Goal: Navigation & Orientation: Find specific page/section

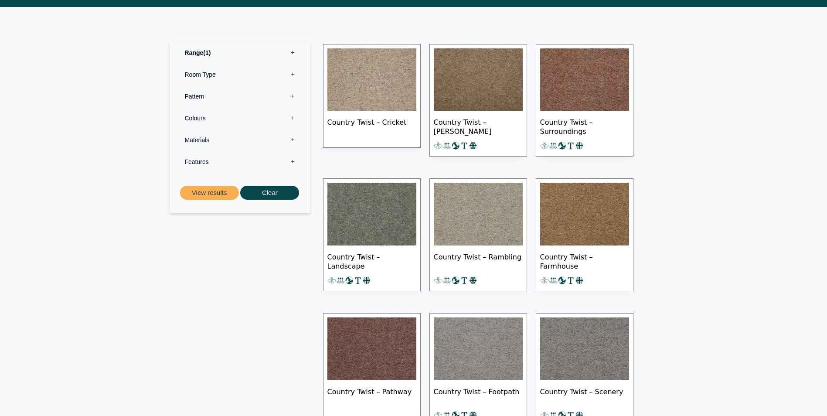
scroll to position [305, 0]
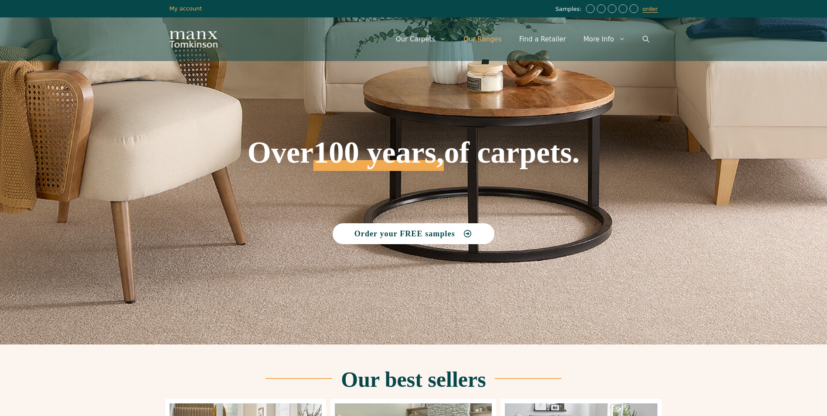
click at [496, 42] on link "Our Ranges" at bounding box center [482, 39] width 56 height 26
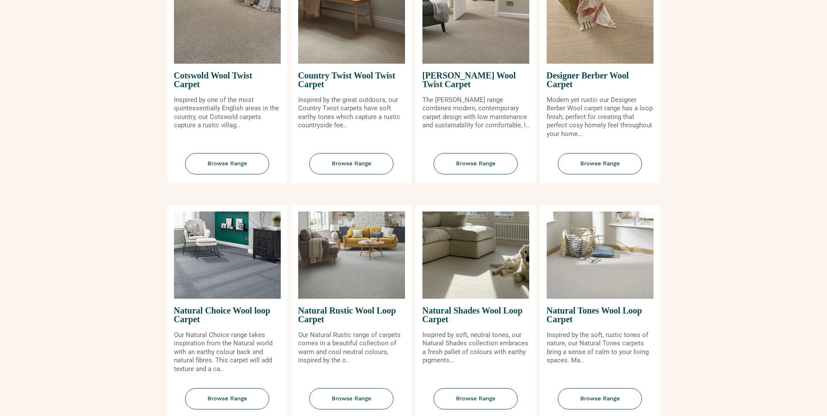
scroll to position [305, 0]
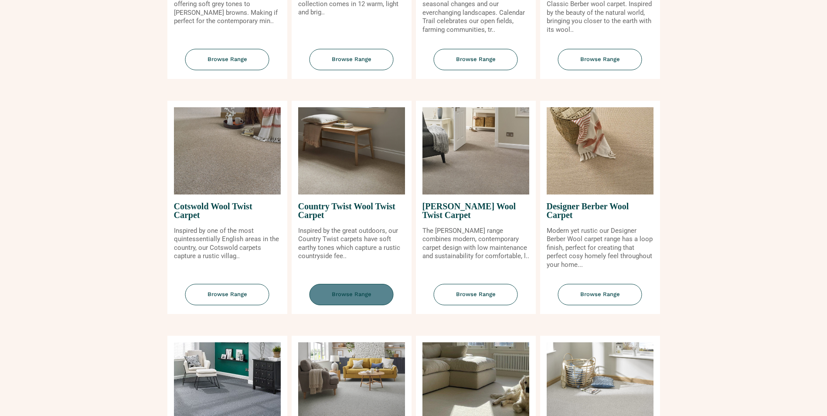
click at [370, 297] on span "Browse Range" at bounding box center [351, 294] width 84 height 21
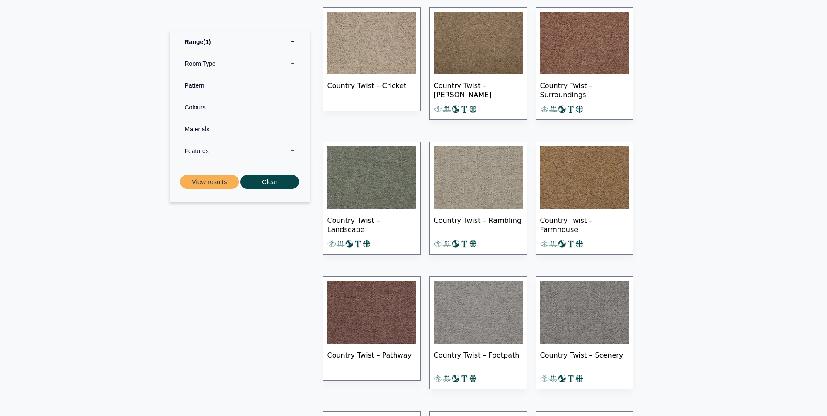
scroll to position [349, 0]
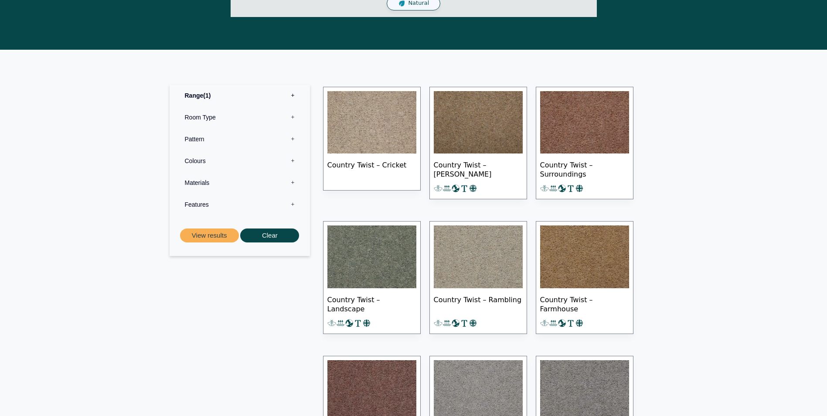
click at [230, 99] on label "Range 1" at bounding box center [239, 96] width 127 height 22
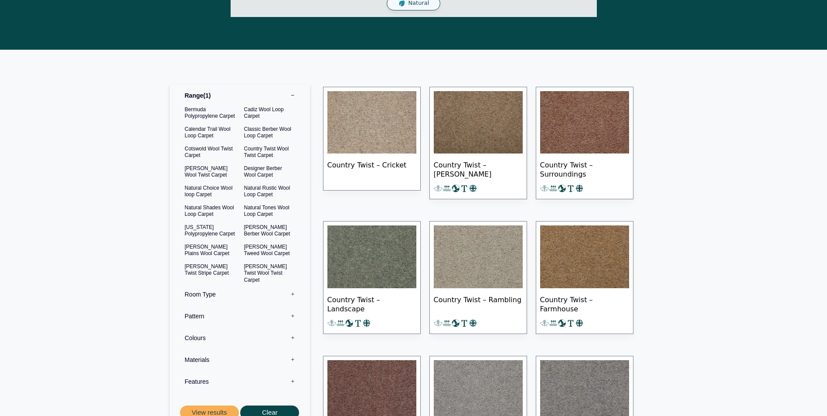
click at [231, 97] on label "Range 1" at bounding box center [239, 96] width 127 height 22
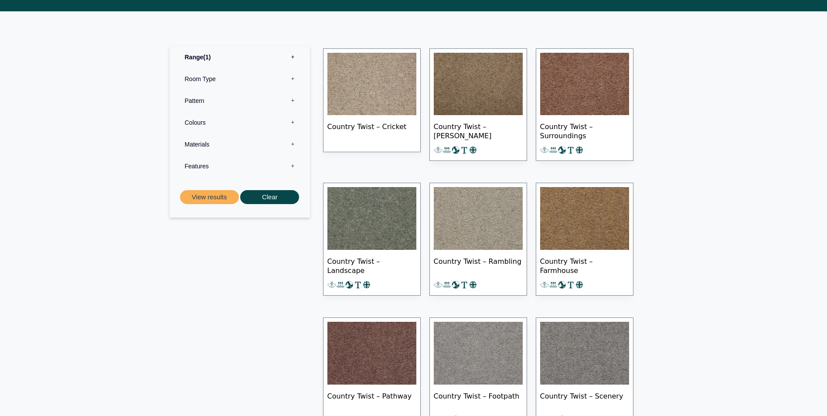
scroll to position [261, 0]
